Goal: Task Accomplishment & Management: Manage account settings

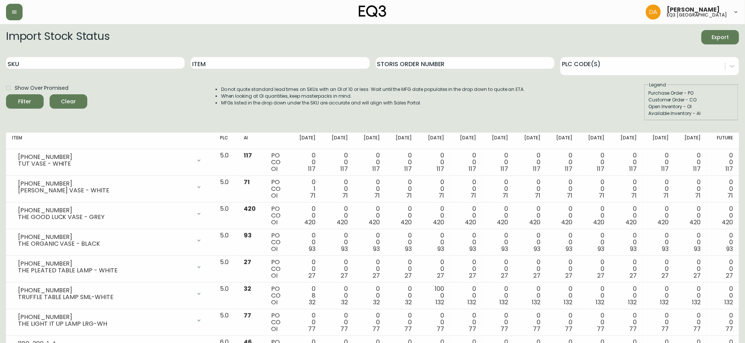
click at [6, 6] on div at bounding box center [128, 12] width 244 height 17
click at [17, 12] on icon "button" at bounding box center [14, 12] width 6 height 6
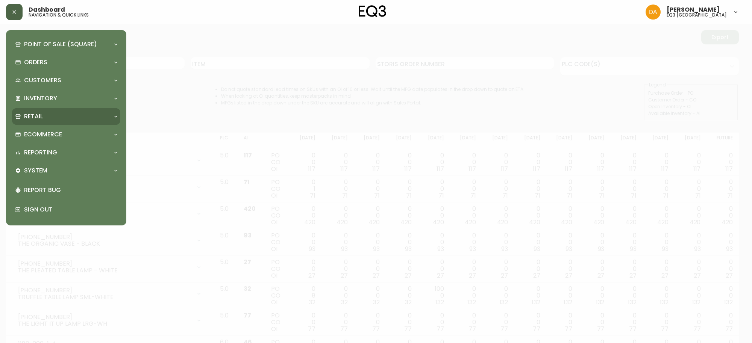
drag, startPoint x: 51, startPoint y: 115, endPoint x: 57, endPoint y: 121, distance: 9.1
click at [51, 115] on div "Retail" at bounding box center [62, 116] width 95 height 8
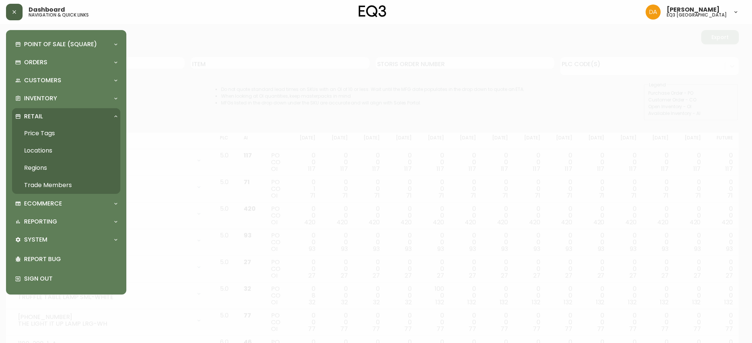
drag, startPoint x: 52, startPoint y: 186, endPoint x: 55, endPoint y: 182, distance: 5.4
click at [52, 186] on link "Trade Members" at bounding box center [66, 185] width 108 height 17
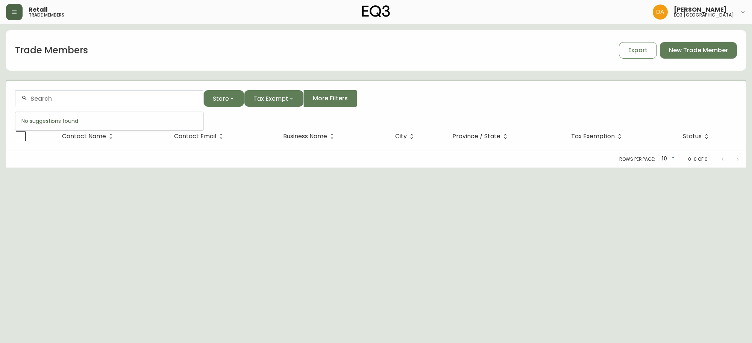
click at [64, 101] on input "text" at bounding box center [113, 98] width 167 height 7
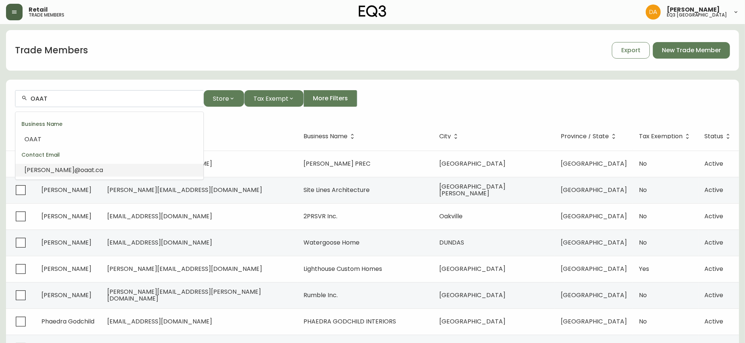
click at [94, 168] on span ".ca" at bounding box center [98, 170] width 9 height 9
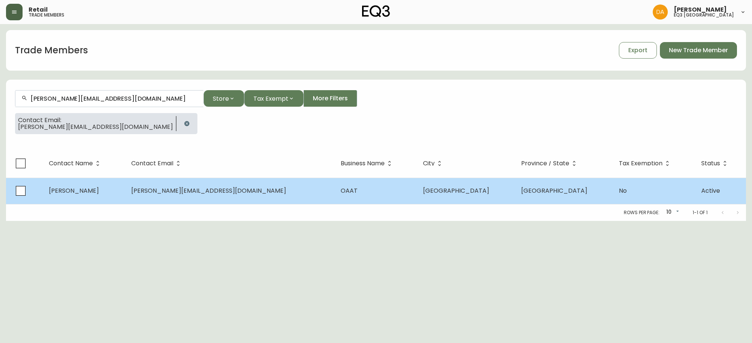
type input "[PERSON_NAME][EMAIL_ADDRESS][DOMAIN_NAME]"
click at [221, 194] on td "[PERSON_NAME][EMAIL_ADDRESS][DOMAIN_NAME]" at bounding box center [229, 191] width 209 height 26
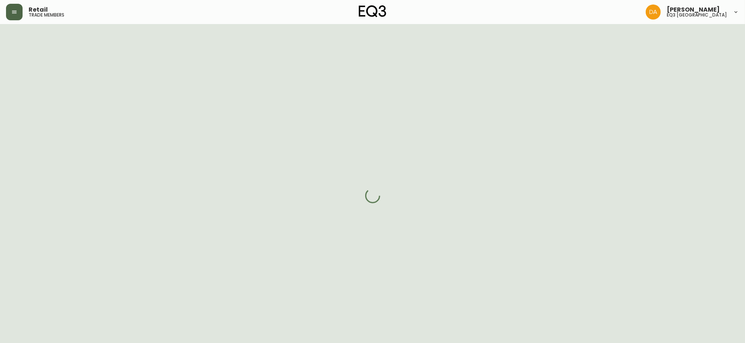
select select "AB"
select select "CA"
select select "CA_EN"
select select "Outreach from a Trade Rep"
select select "Other"
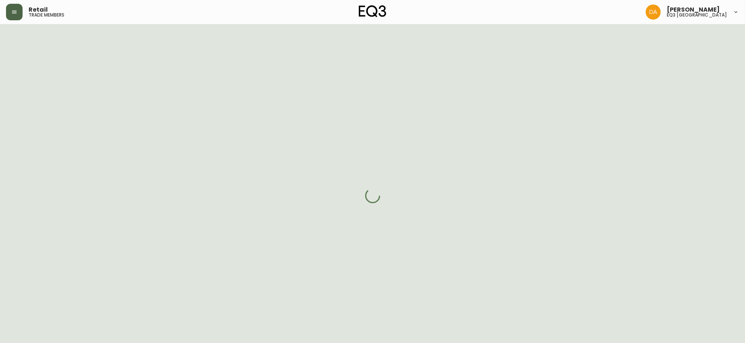
select select "cjw10z96m00006gs08l3o91tv"
select select "false"
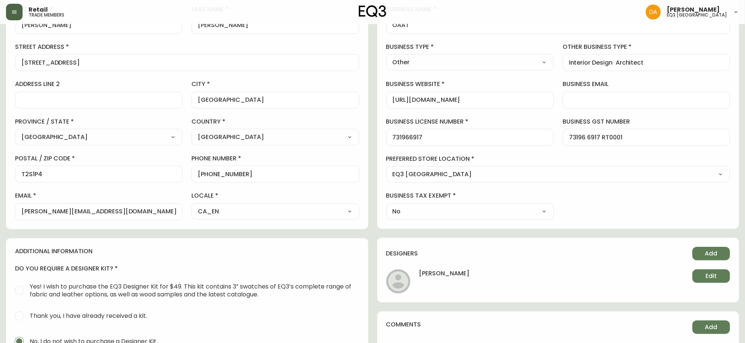
scroll to position [141, 0]
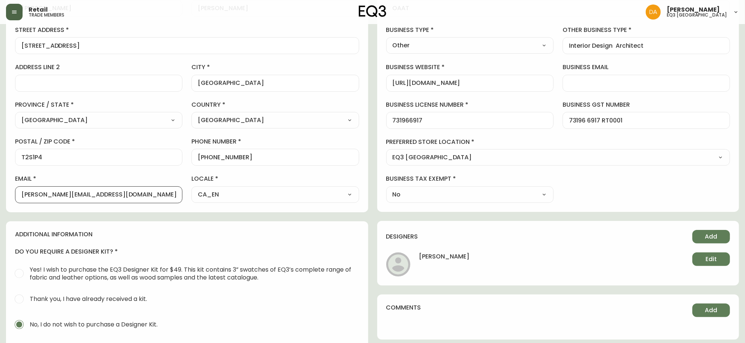
drag, startPoint x: 100, startPoint y: 198, endPoint x: 0, endPoint y: 195, distance: 99.7
click at [0, 195] on main "[PERSON_NAME] Save active contact information first name [PERSON_NAME] name [PE…" at bounding box center [372, 164] width 745 height 563
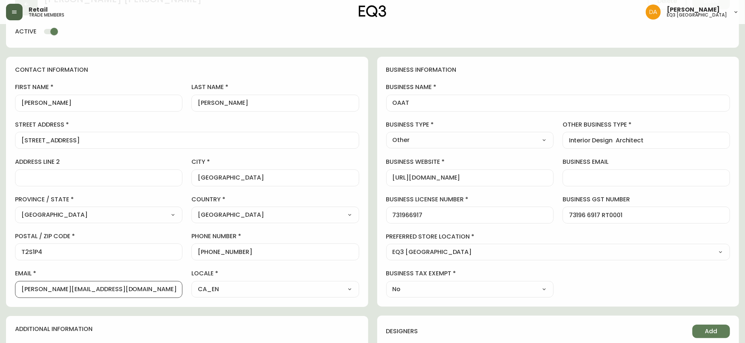
scroll to position [0, 0]
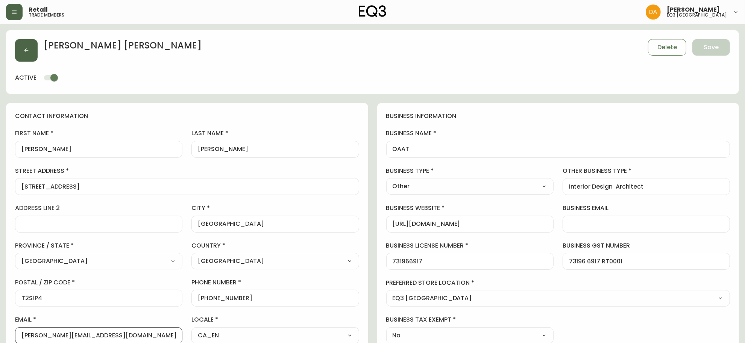
click at [29, 51] on icon "button" at bounding box center [26, 50] width 6 height 6
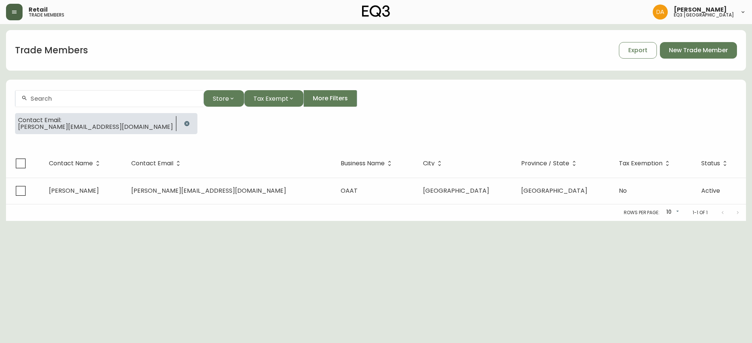
click at [184, 123] on icon "button" at bounding box center [186, 123] width 5 height 5
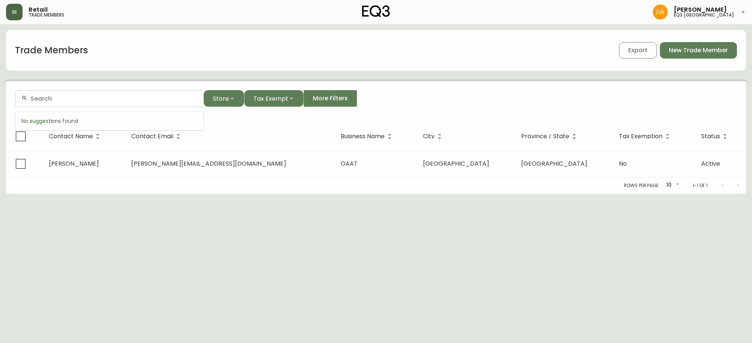
click at [59, 95] on input "text" at bounding box center [113, 98] width 167 height 7
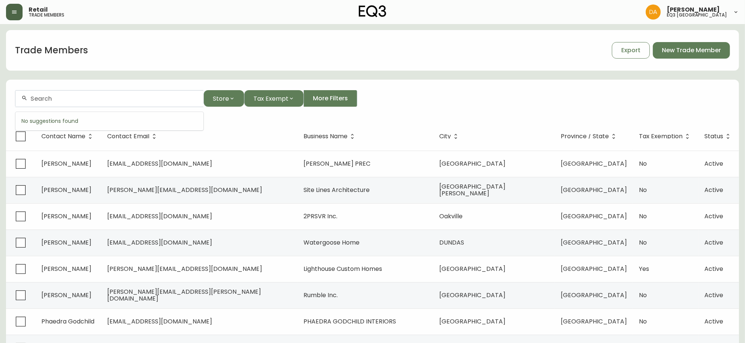
paste input "[PERSON_NAME][EMAIL_ADDRESS][DOMAIN_NAME]"
type input "[PERSON_NAME][EMAIL_ADDRESS][DOMAIN_NAME]"
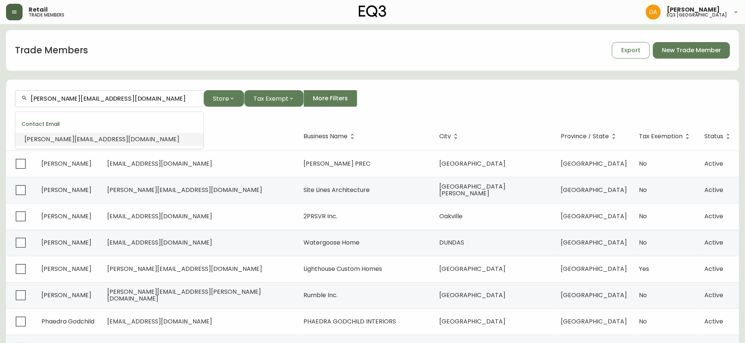
click at [62, 141] on span "[PERSON_NAME][EMAIL_ADDRESS][DOMAIN_NAME]" at bounding box center [101, 139] width 155 height 9
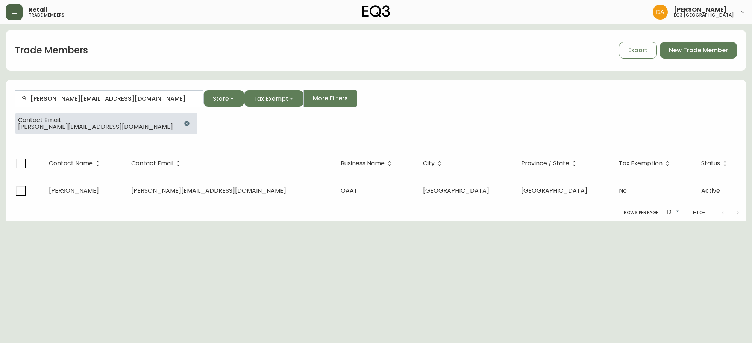
click at [743, 14] on icon at bounding box center [743, 12] width 6 height 6
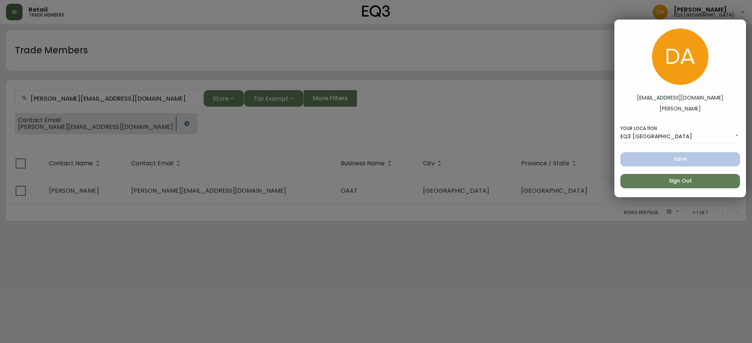
click at [464, 85] on div at bounding box center [376, 171] width 752 height 343
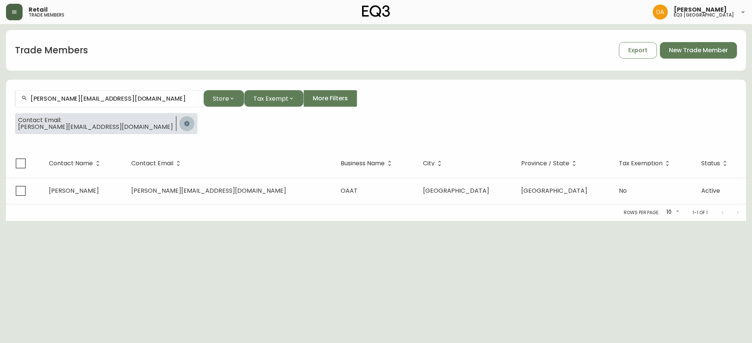
click at [184, 124] on icon "button" at bounding box center [187, 124] width 6 height 6
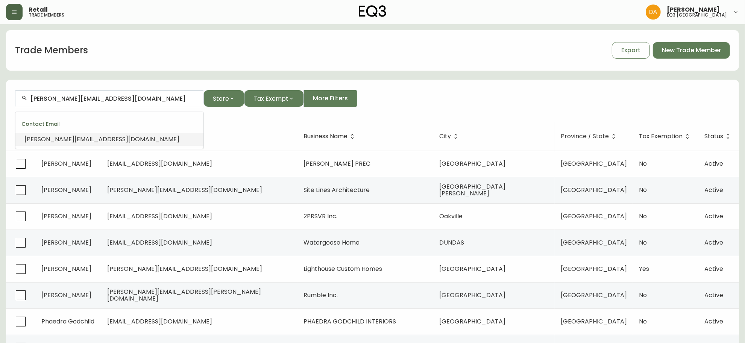
click at [117, 99] on input "[PERSON_NAME][EMAIL_ADDRESS][DOMAIN_NAME]" at bounding box center [113, 98] width 167 height 7
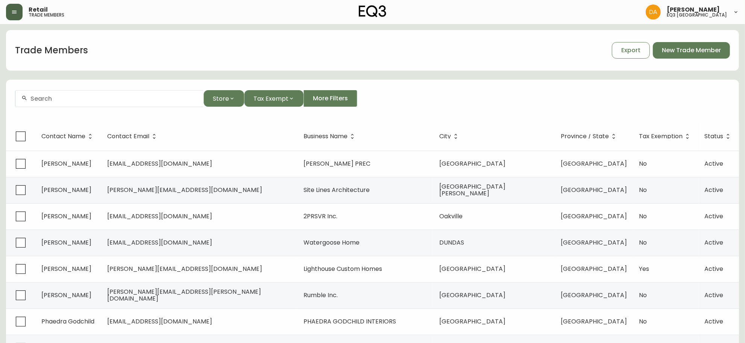
click at [544, 88] on form "Store Tax Exempt More Filters" at bounding box center [372, 101] width 732 height 41
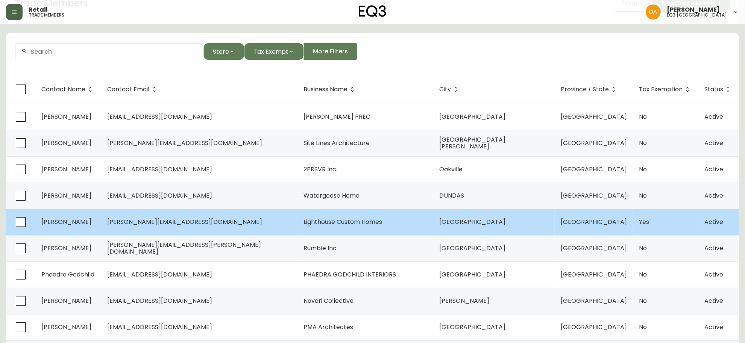
scroll to position [87, 0]
